Goal: Information Seeking & Learning: Check status

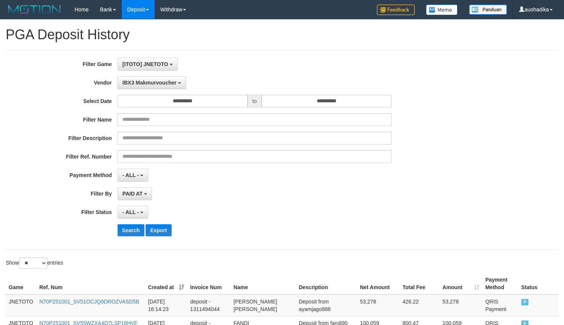
select select "**********"
select select "**"
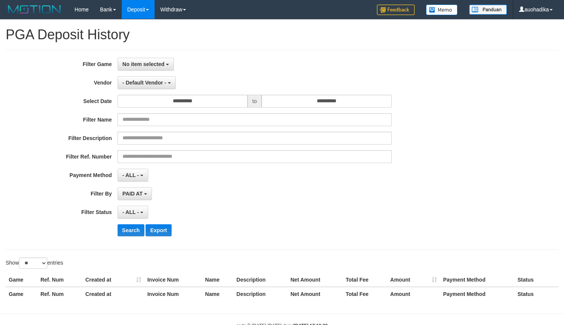
select select
select select "**"
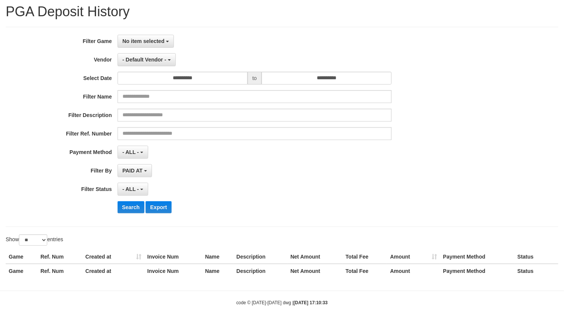
click at [156, 65] on div "**********" at bounding box center [235, 127] width 470 height 184
click at [161, 48] on div "**********" at bounding box center [235, 127] width 470 height 184
click at [161, 46] on button "No item selected" at bounding box center [146, 41] width 56 height 13
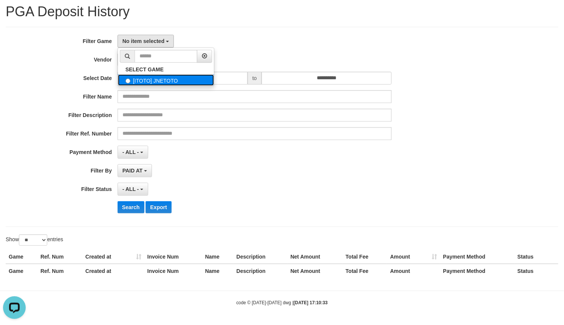
click at [156, 85] on label "[ITOTO] JNETOTO" at bounding box center [166, 79] width 96 height 11
select select "***"
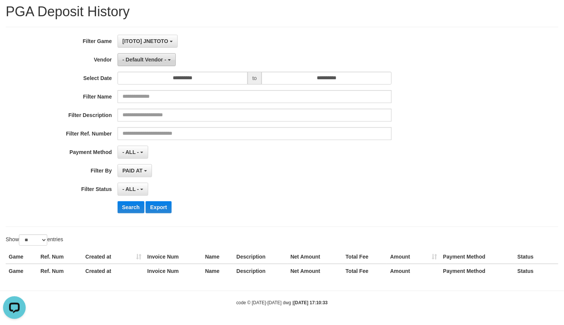
click at [152, 60] on span "- Default Vendor -" at bounding box center [144, 60] width 44 height 6
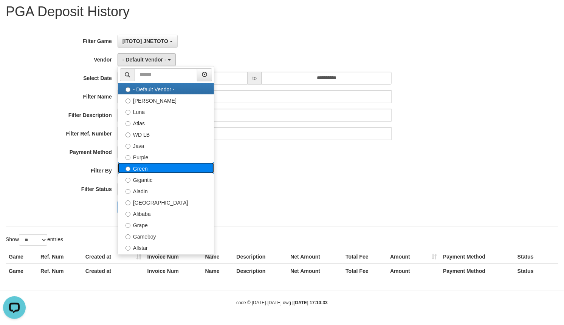
click at [154, 169] on label "Green" at bounding box center [166, 167] width 96 height 11
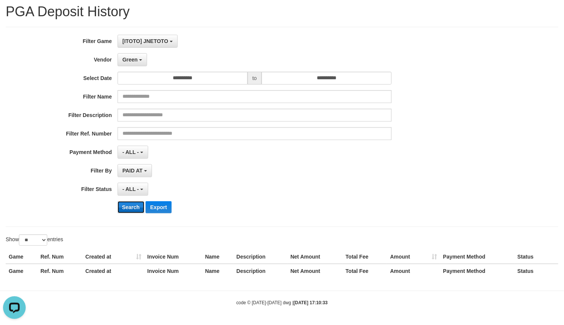
click at [140, 207] on button "Search" at bounding box center [131, 207] width 27 height 12
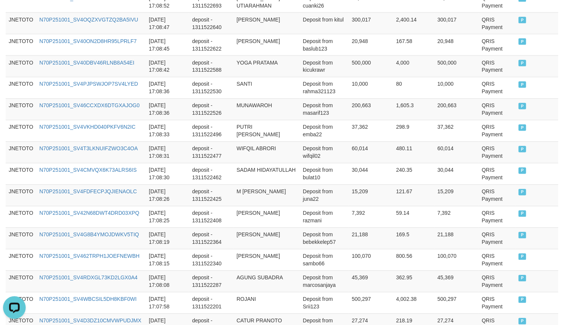
scroll to position [601, 0]
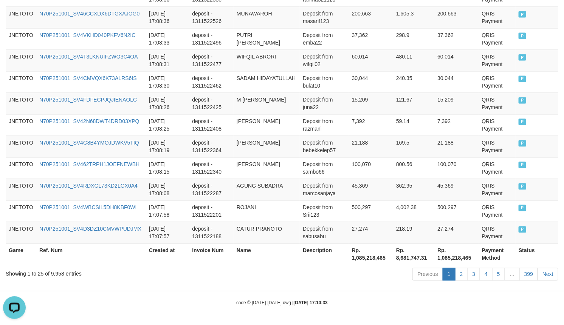
click at [57, 274] on div "Showing 1 to 25 of 9,958 entries" at bounding box center [118, 272] width 224 height 11
copy div "9,958"
drag, startPoint x: 387, startPoint y: 295, endPoint x: 381, endPoint y: 279, distance: 16.9
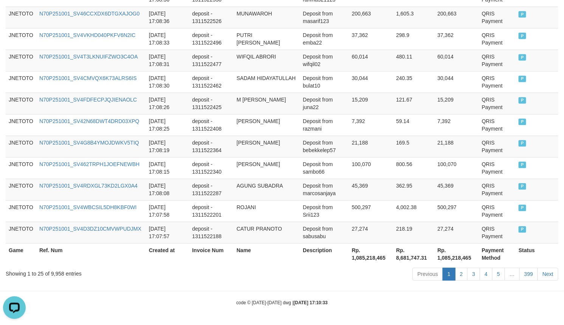
click at [373, 259] on th "Rp. 1,085,218,465" at bounding box center [371, 254] width 44 height 22
copy th "1,085,218,465"
click at [382, 300] on div "code © 2012-2018 dwg | 2025/10/01 17:10:33" at bounding box center [282, 303] width 564 height 8
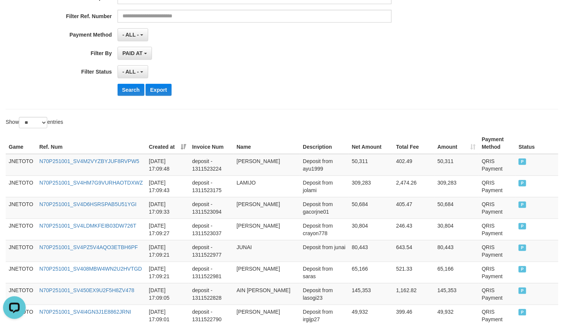
scroll to position [0, 0]
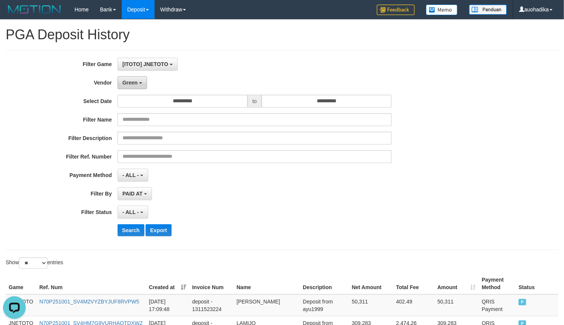
click at [128, 84] on span "Green" at bounding box center [129, 83] width 15 height 6
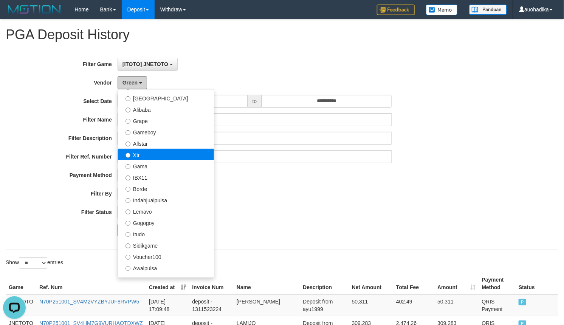
scroll to position [126, 0]
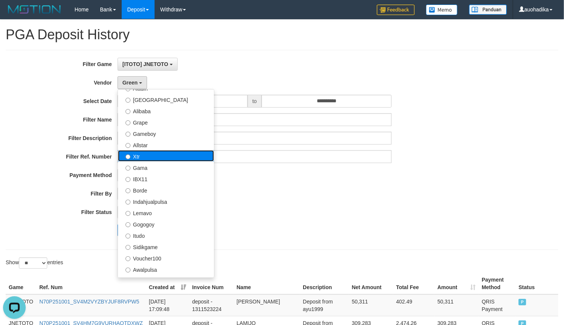
click at [150, 155] on label "Xtr" at bounding box center [166, 155] width 96 height 11
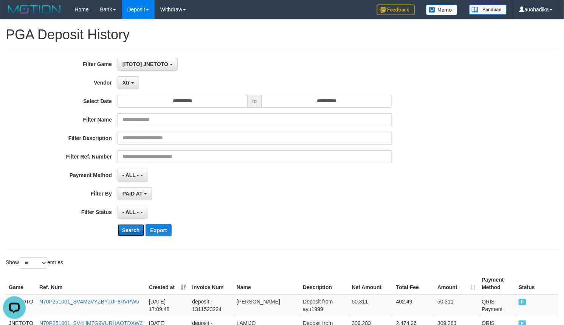
click at [130, 229] on button "Search" at bounding box center [131, 230] width 27 height 12
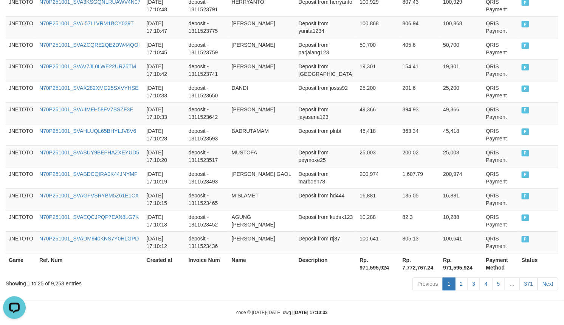
scroll to position [593, 0]
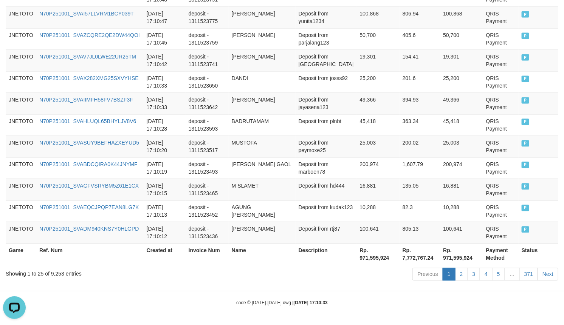
click at [59, 274] on div "Showing 1 to 25 of 9,253 entries" at bounding box center [118, 272] width 224 height 11
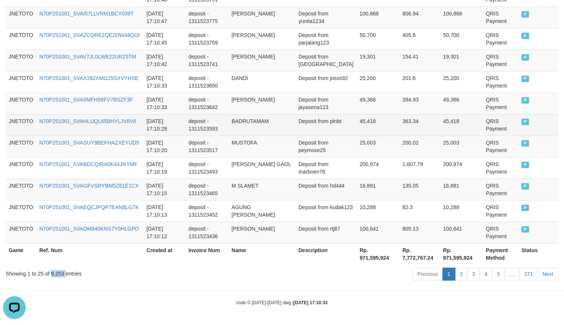
copy div "9,253"
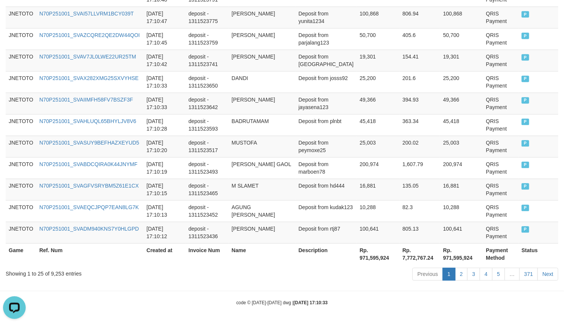
click at [369, 260] on th "Rp. 971,595,924" at bounding box center [377, 254] width 43 height 22
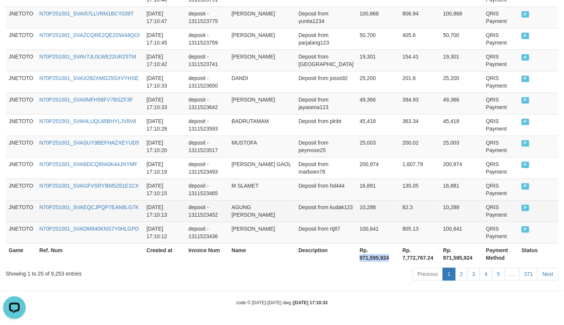
copy th "971,595,924"
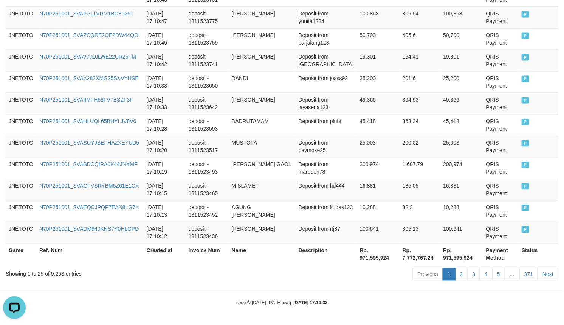
drag, startPoint x: 349, startPoint y: 295, endPoint x: 337, endPoint y: 309, distance: 18.2
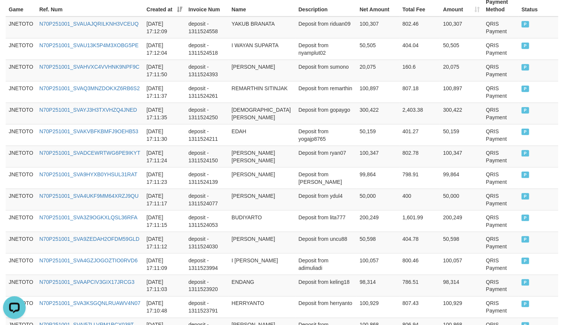
scroll to position [0, 0]
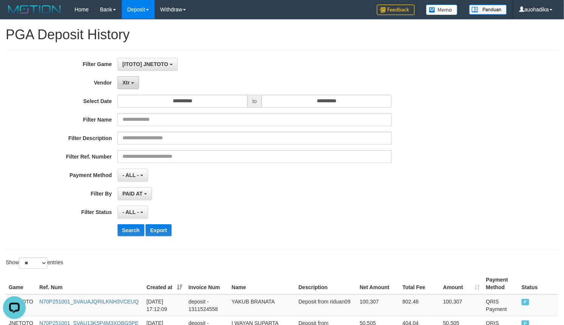
click at [125, 82] on span "Xtr" at bounding box center [125, 83] width 7 height 6
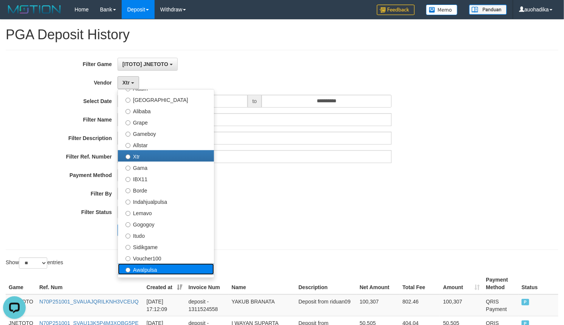
click at [158, 270] on label "Awalpulsa" at bounding box center [166, 269] width 96 height 11
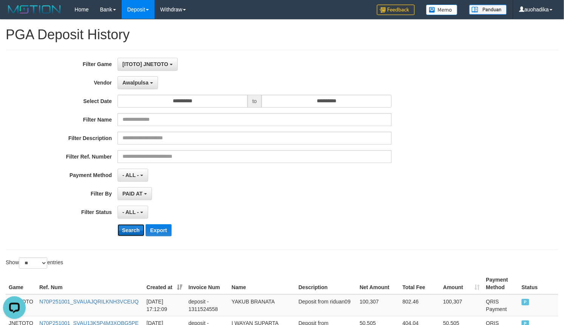
click at [140, 237] on button "Search" at bounding box center [131, 230] width 27 height 12
click at [140, 236] on button "Search" at bounding box center [131, 230] width 27 height 12
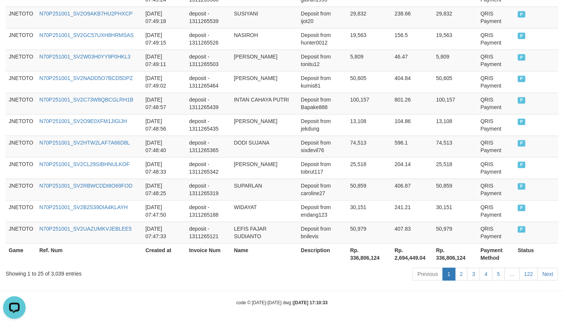
scroll to position [593, 0]
click at [56, 272] on div "Showing 1 to 25 of 3,039 entries" at bounding box center [118, 272] width 224 height 11
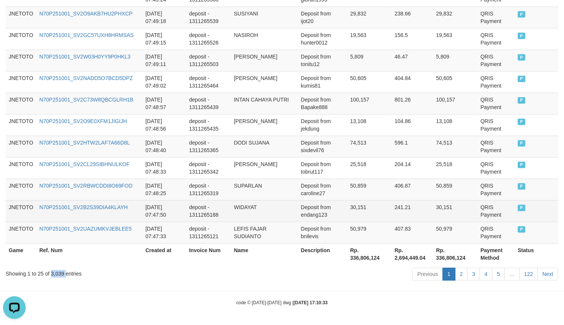
copy div "3,039"
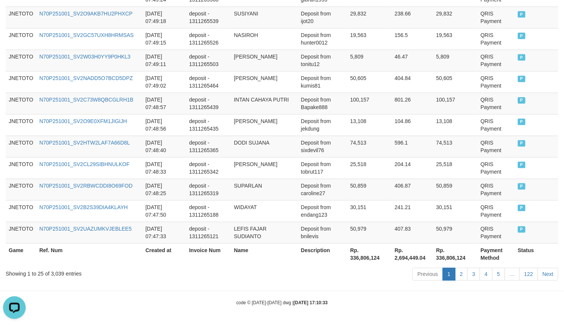
click at [374, 299] on div "code © 2012-2018 dwg | 2025/10/01 17:10:33" at bounding box center [282, 303] width 564 height 8
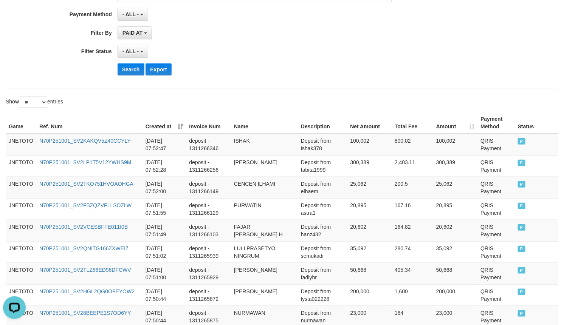
scroll to position [0, 0]
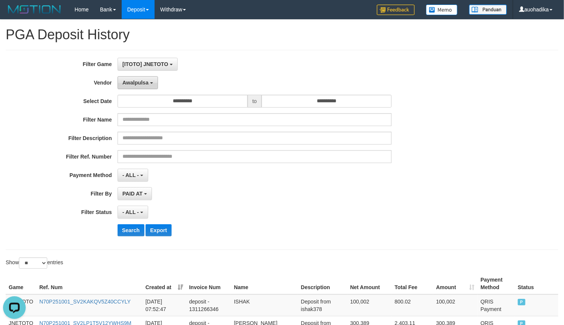
click at [144, 85] on span "Awalpulsa" at bounding box center [135, 83] width 26 height 6
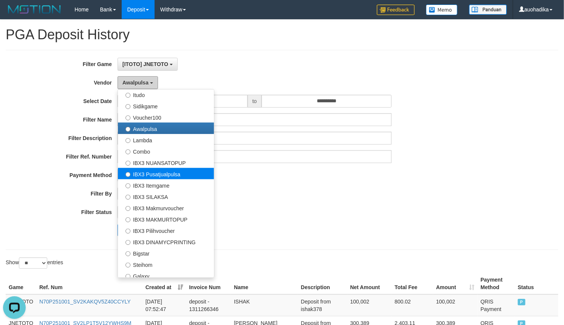
scroll to position [282, 0]
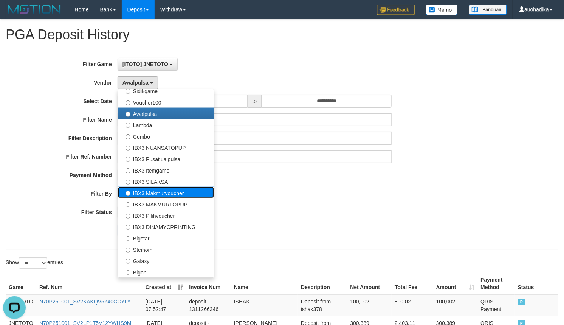
click at [183, 195] on label "IBX3 Makmurvoucher" at bounding box center [166, 192] width 96 height 11
select select "**********"
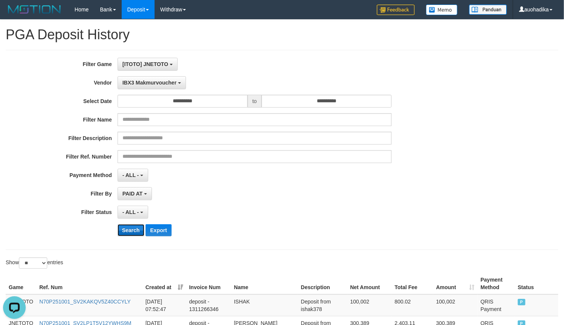
click at [131, 231] on button "Search" at bounding box center [131, 230] width 27 height 12
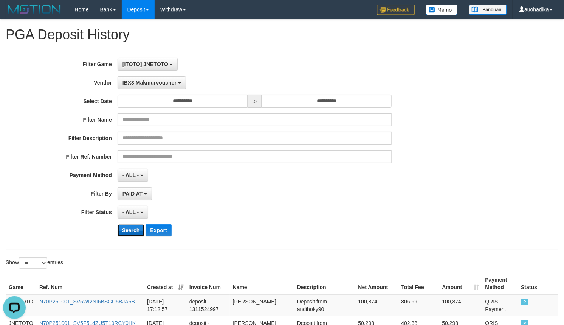
click at [131, 231] on button "Search" at bounding box center [131, 230] width 27 height 12
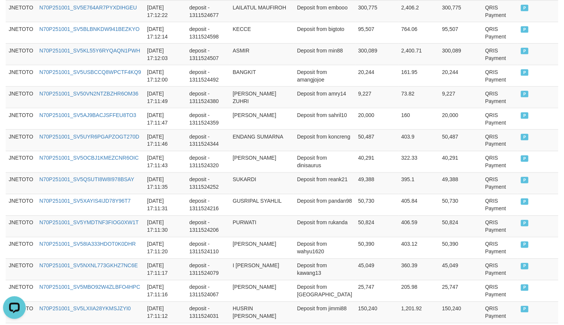
scroll to position [593, 0]
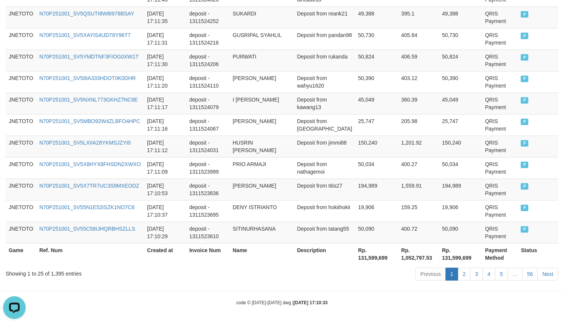
click at [371, 306] on div "code © 2012-2018 dwg | 2025/10/01 17:10:33" at bounding box center [282, 303] width 564 height 8
click at [62, 275] on div "Showing 1 to 25 of 1,395 entries" at bounding box center [118, 272] width 224 height 11
copy div "1,395"
click at [374, 274] on div "Previous 1 2 3 4 5 … 56 Next" at bounding box center [399, 275] width 317 height 16
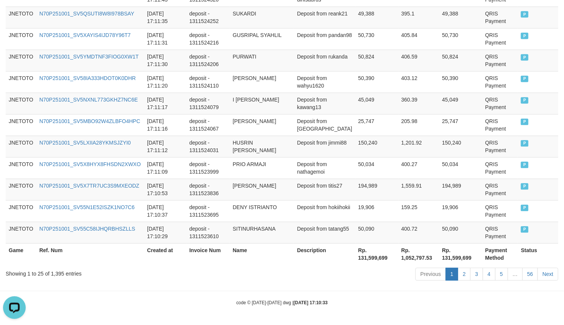
click at [367, 257] on th "Rp. 131,599,699" at bounding box center [376, 254] width 43 height 22
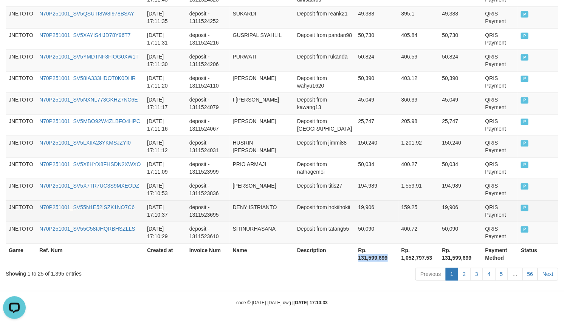
copy th "131,599,699"
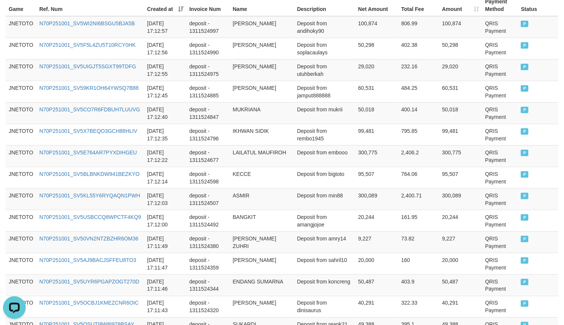
scroll to position [278, 0]
